Goal: Task Accomplishment & Management: Manage account settings

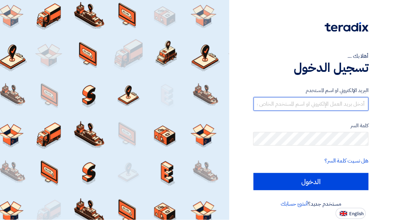
click at [324, 104] on input "text" at bounding box center [311, 104] width 115 height 14
type input "[PERSON_NAME][EMAIL_ADDRESS][PERSON_NAME][DOMAIN_NAME]"
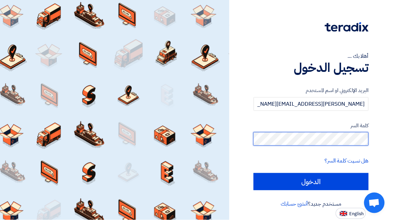
click at [254, 173] on input "الدخول" at bounding box center [311, 181] width 115 height 17
type input "Sign in"
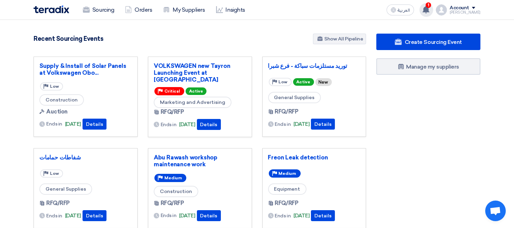
click at [393, 11] on icon at bounding box center [426, 10] width 8 height 8
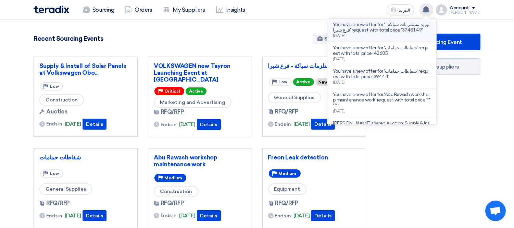
click at [392, 23] on p "You have a new offer for 'توريد مستلزمات سباكة - فرع شبرا' request with total p…" at bounding box center [382, 27] width 98 height 11
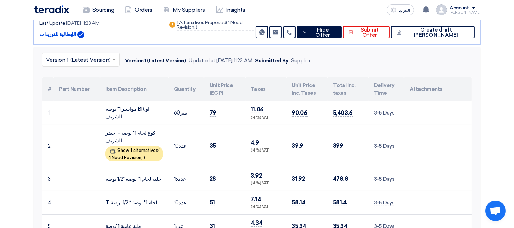
scroll to position [141, 0]
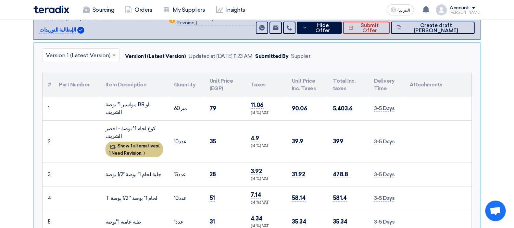
click at [121, 145] on div "Show 1 alternatives ( 1 Need Revision, )" at bounding box center [134, 148] width 58 height 15
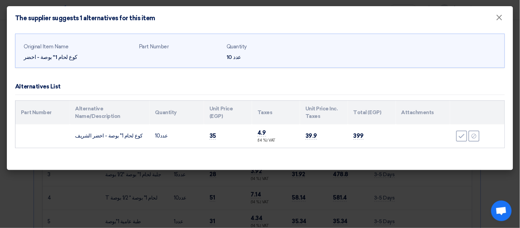
click at [22, 175] on modal-container "The supplier suggests 1 alternatives for this item × Original Item Name كوع لحا…" at bounding box center [260, 114] width 520 height 228
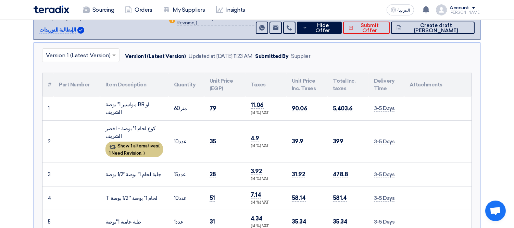
click at [134, 150] on span "1 Need Revision," at bounding box center [126, 152] width 34 height 5
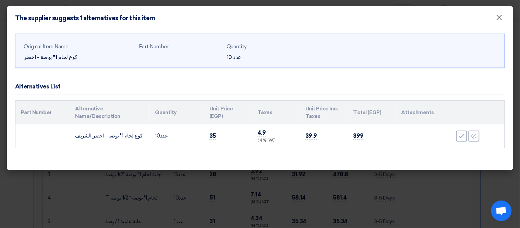
click at [50, 176] on modal-container "The supplier suggests 1 alternatives for this item × Original Item Name كوع لحا…" at bounding box center [260, 114] width 520 height 228
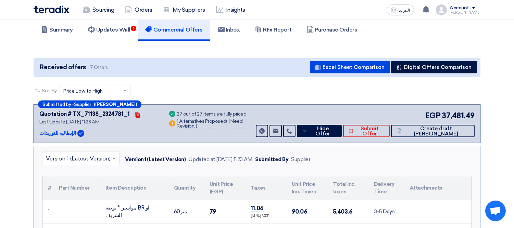
scroll to position [21, 0]
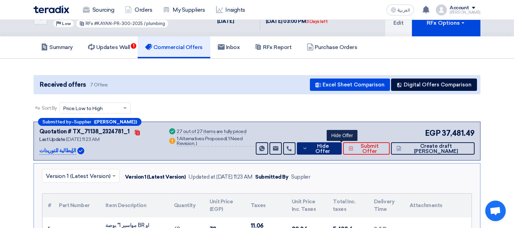
click at [336, 150] on span "Hide Offer" at bounding box center [322, 148] width 27 height 10
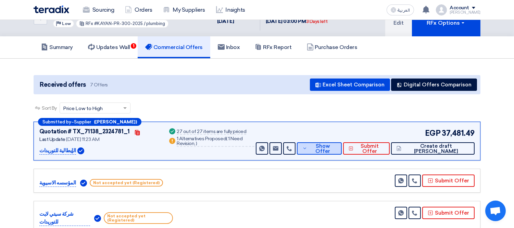
scroll to position [0, 0]
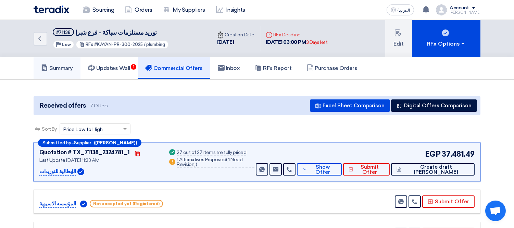
click at [66, 59] on link "Summary" at bounding box center [57, 68] width 47 height 22
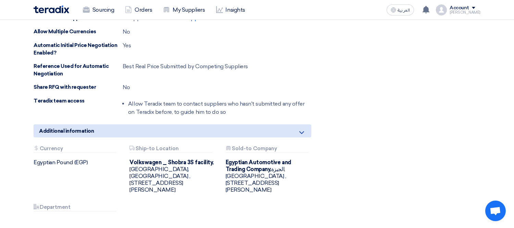
scroll to position [913, 0]
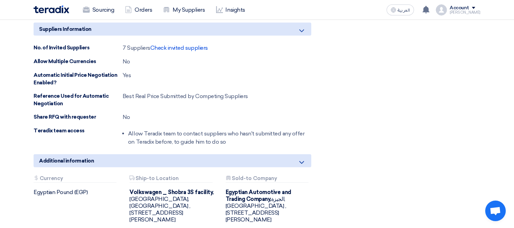
click at [128, 114] on div "No" at bounding box center [127, 117] width 8 height 8
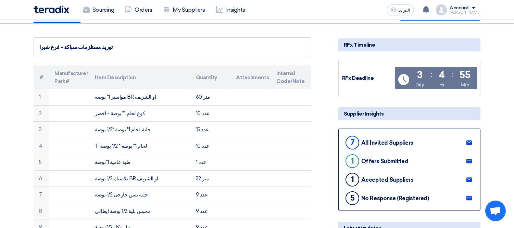
scroll to position [0, 0]
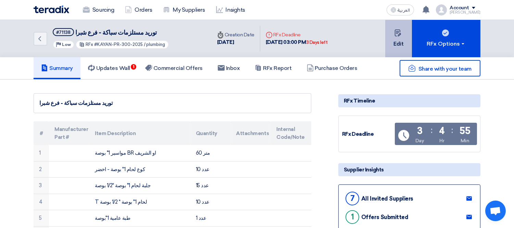
click at [386, 36] on button "Edit" at bounding box center [398, 38] width 27 height 37
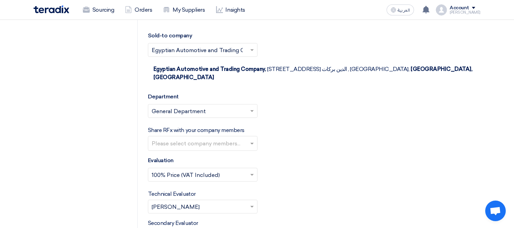
scroll to position [1671, 0]
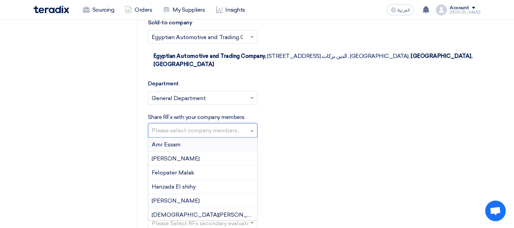
click at [170, 125] on input "text" at bounding box center [204, 130] width 104 height 11
type input "'"
type input "ط"
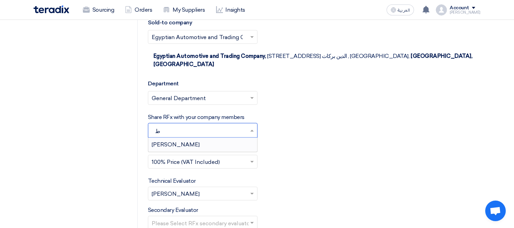
click at [186, 141] on span "[PERSON_NAME]" at bounding box center [176, 144] width 48 height 7
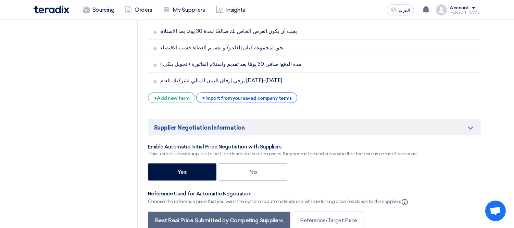
scroll to position [2196, 0]
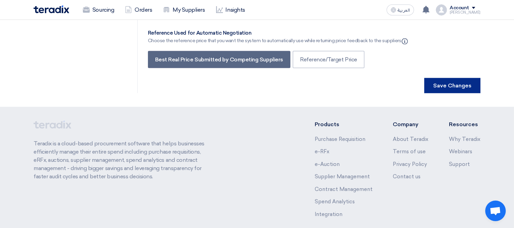
click at [393, 78] on button "Save Changes" at bounding box center [452, 85] width 56 height 15
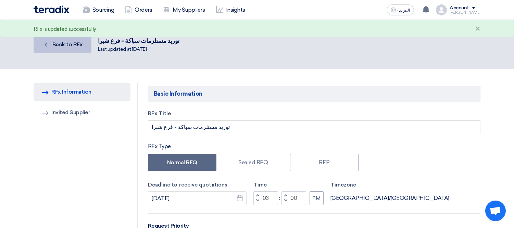
click at [59, 41] on span "Back to RFx" at bounding box center [67, 44] width 30 height 7
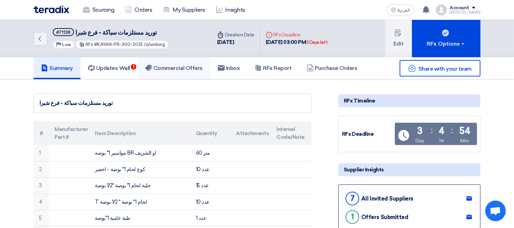
click at [190, 63] on link "Commercial Offers" at bounding box center [174, 68] width 73 height 22
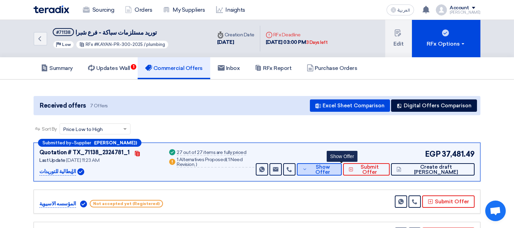
click at [336, 166] on span "Show Offer" at bounding box center [322, 169] width 27 height 10
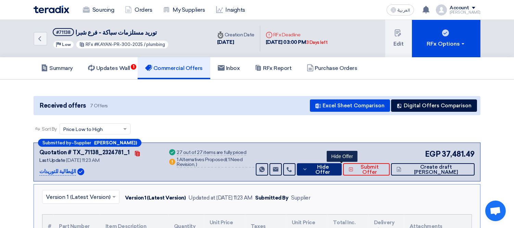
click at [338, 165] on button "Hide Offer" at bounding box center [319, 169] width 45 height 12
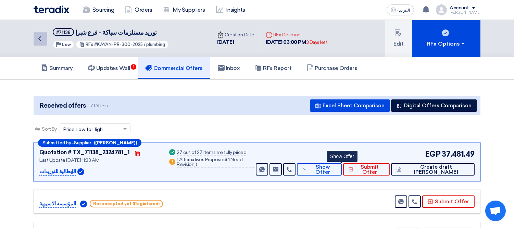
click at [39, 38] on use at bounding box center [39, 38] width 3 height 5
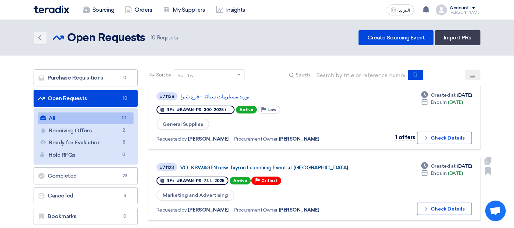
click at [262, 164] on link "VOLKSWAGEN new Tayron Launching Event at [GEOGRAPHIC_DATA]" at bounding box center [265, 167] width 171 height 6
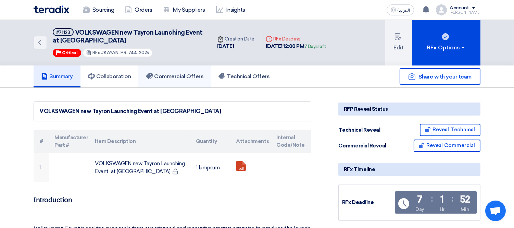
click at [172, 74] on h5 "Commercial Offers" at bounding box center [175, 76] width 58 height 7
